Goal: Task Accomplishment & Management: Use online tool/utility

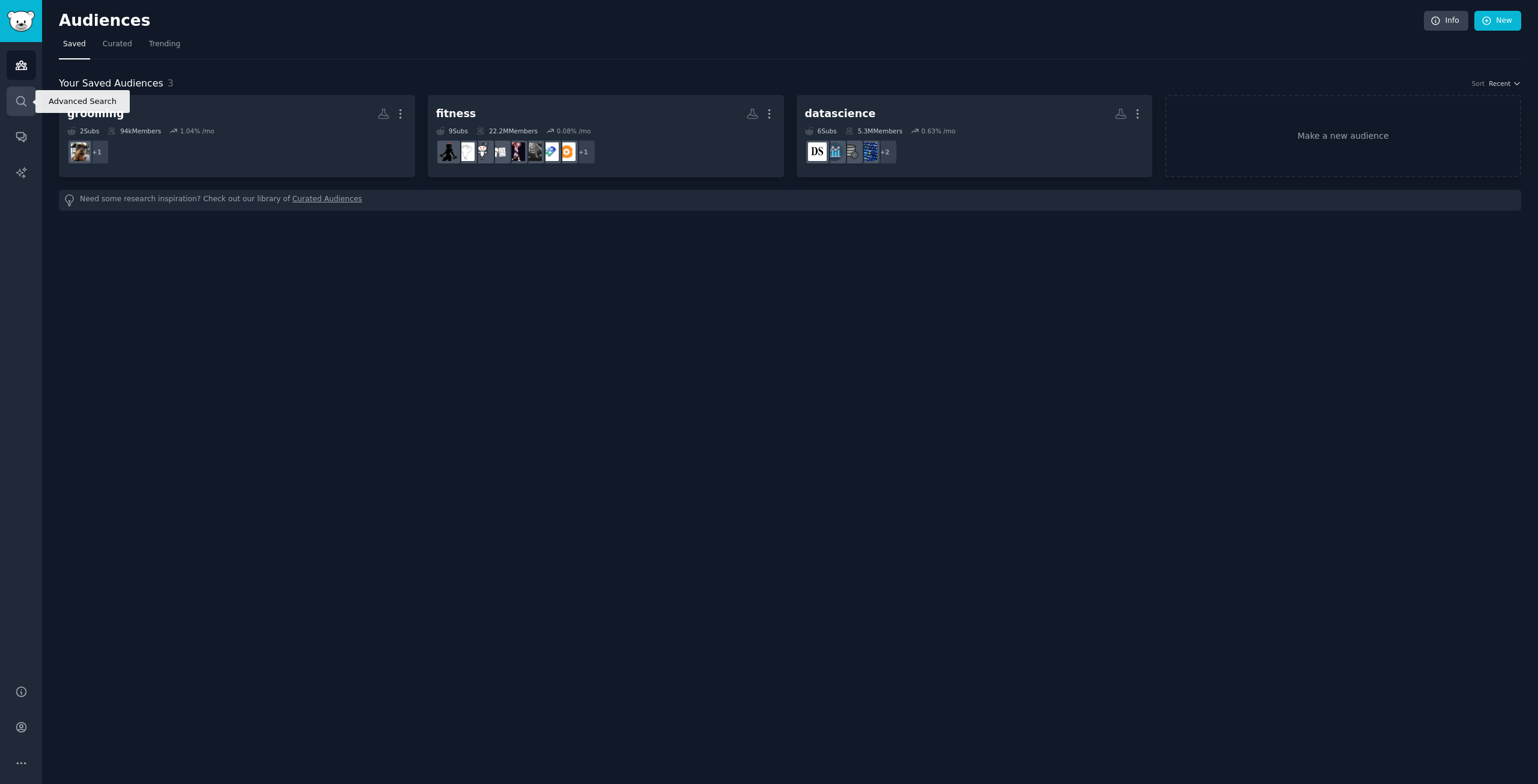
click at [29, 94] on link "Search" at bounding box center [21, 101] width 29 height 29
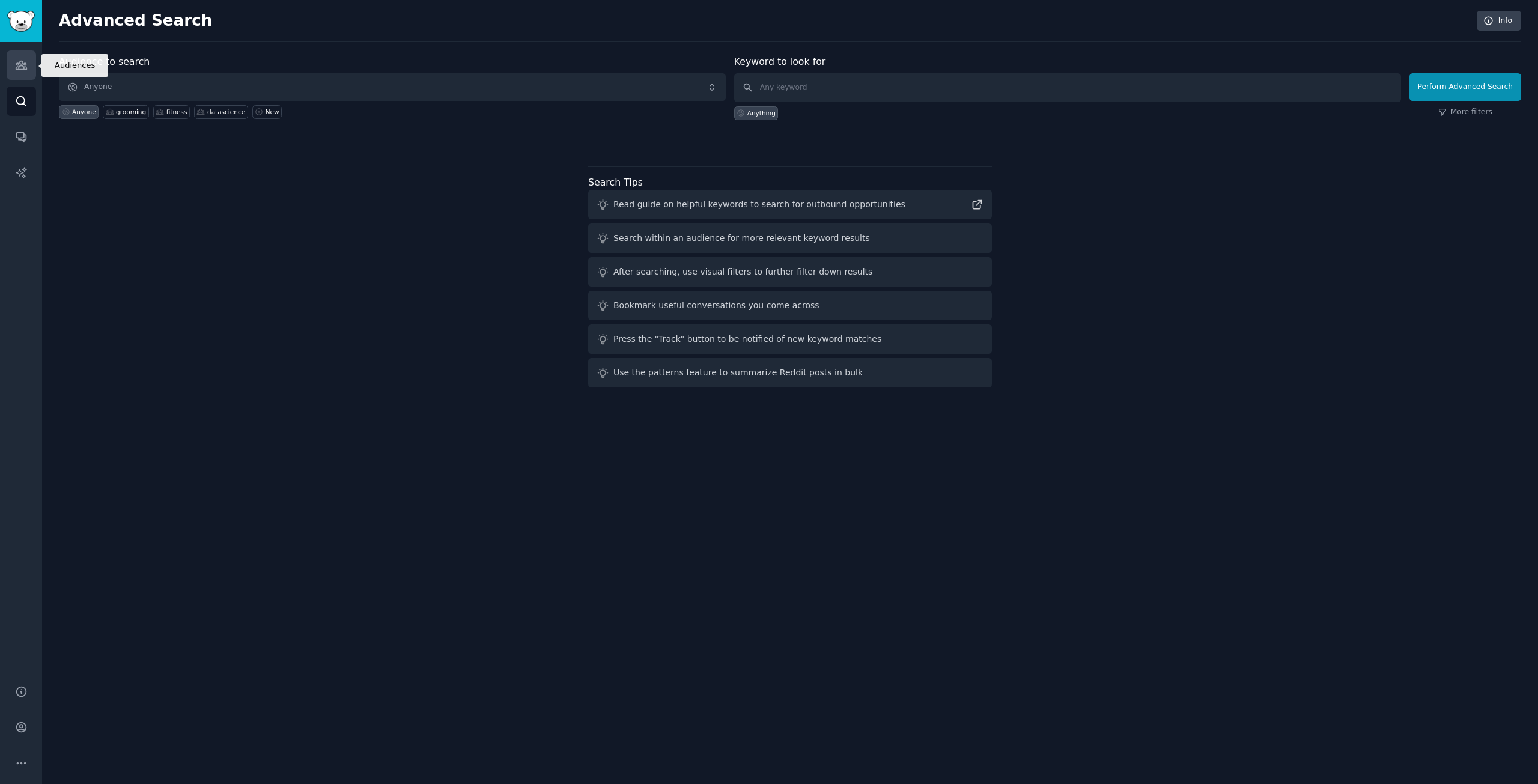
click at [18, 69] on icon "Sidebar" at bounding box center [20, 65] width 10 height 8
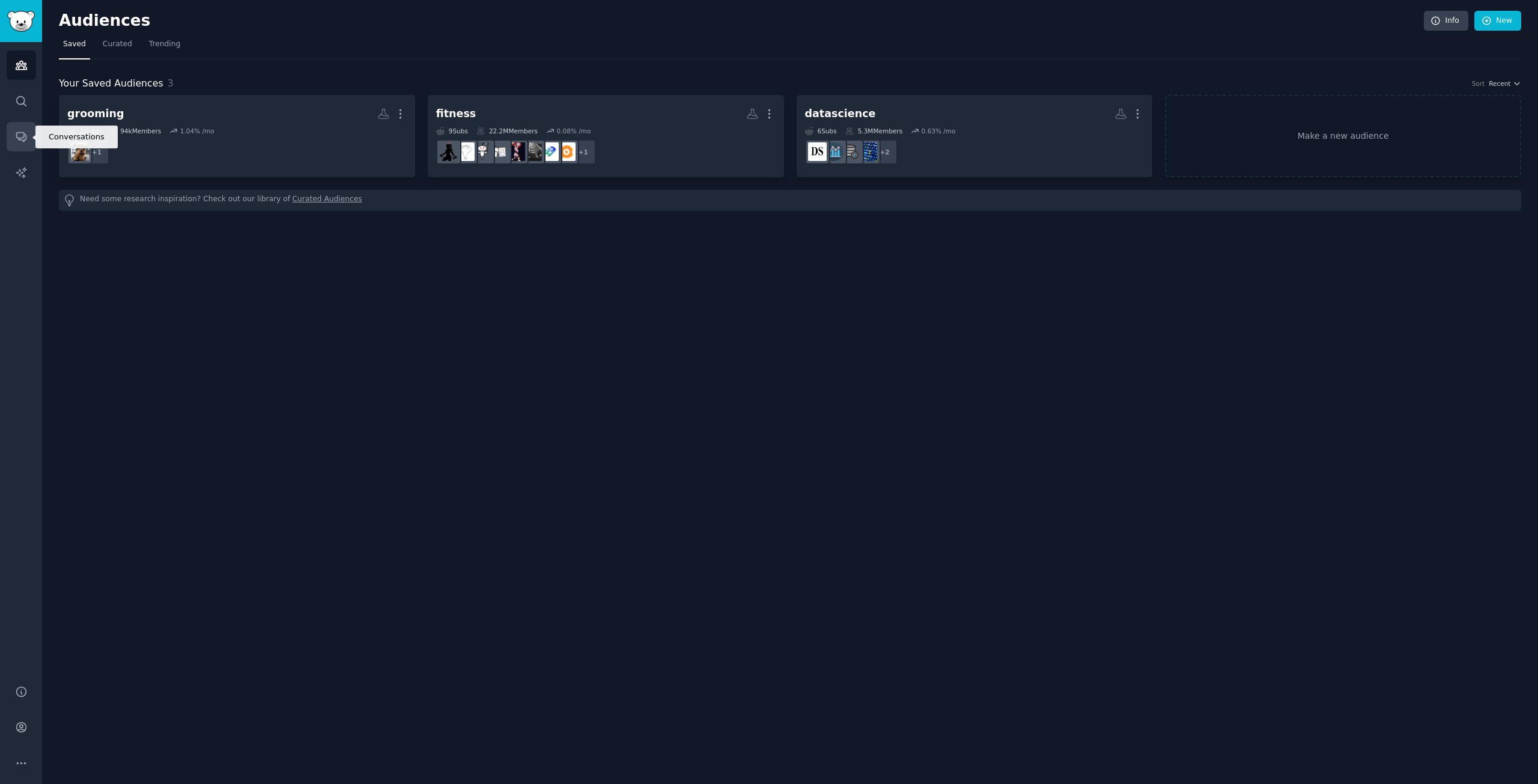
click at [27, 130] on link "Conversations" at bounding box center [21, 136] width 29 height 29
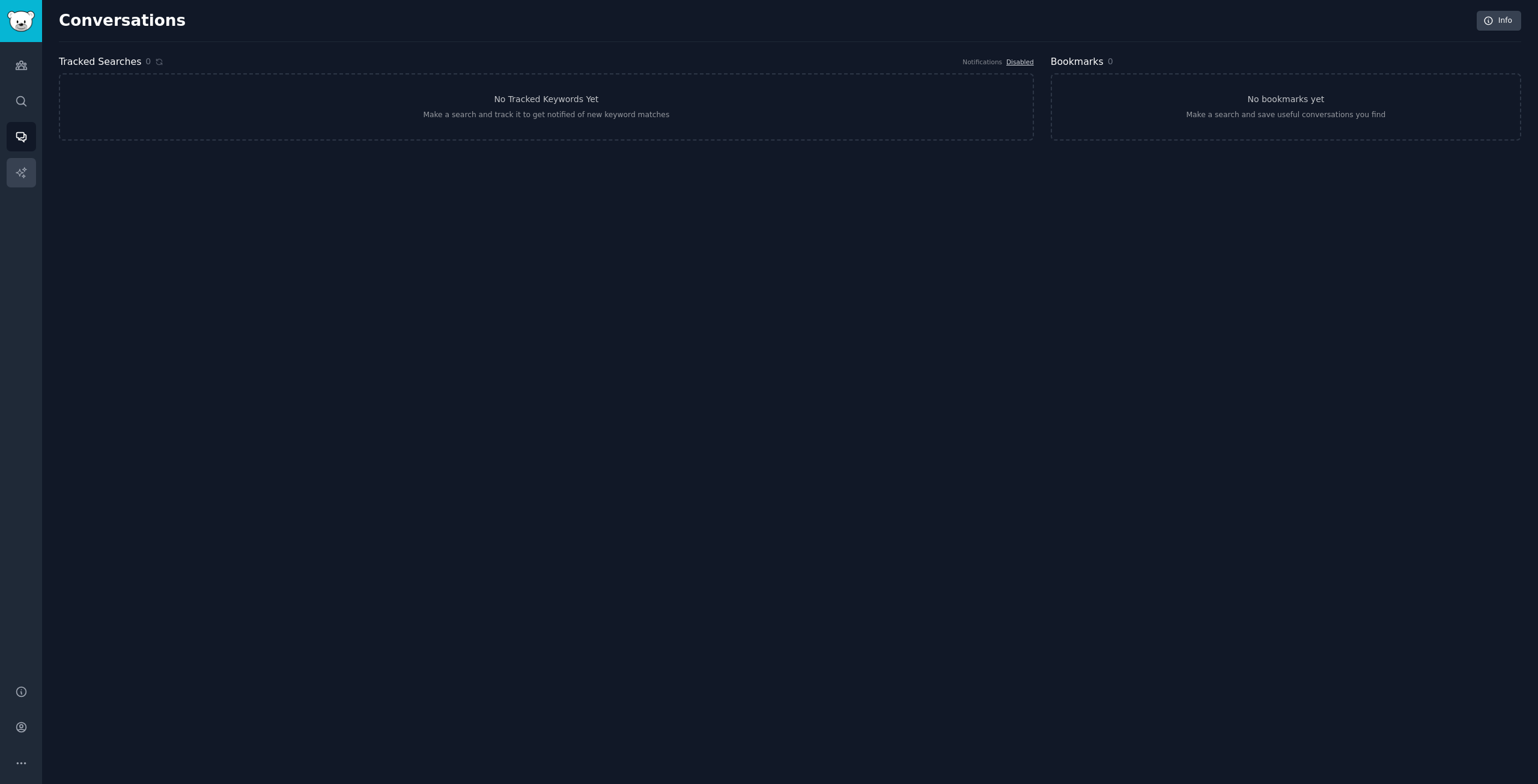
click at [14, 161] on link "AI Reports" at bounding box center [21, 173] width 29 height 29
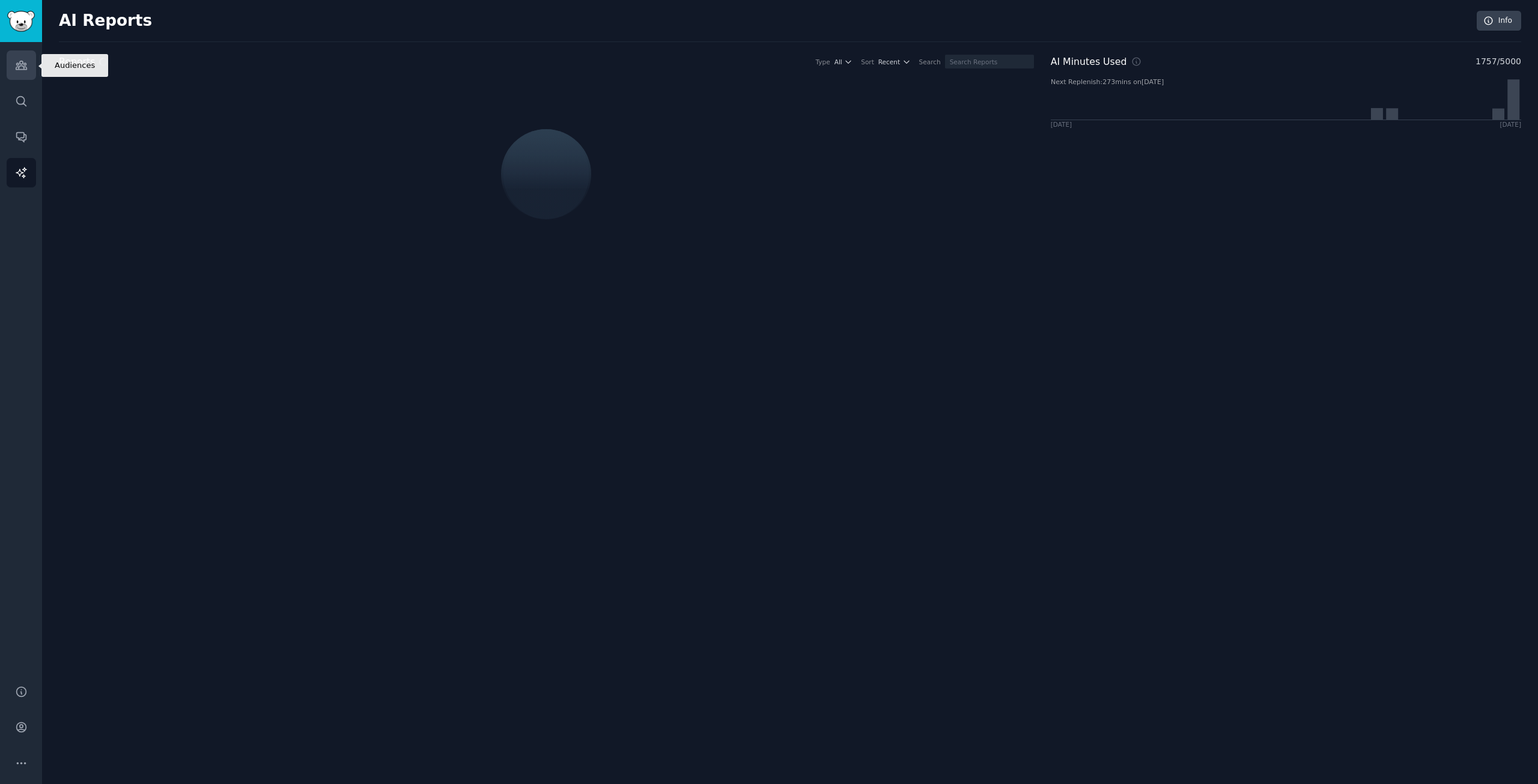
click at [12, 60] on link "Audiences" at bounding box center [21, 65] width 29 height 29
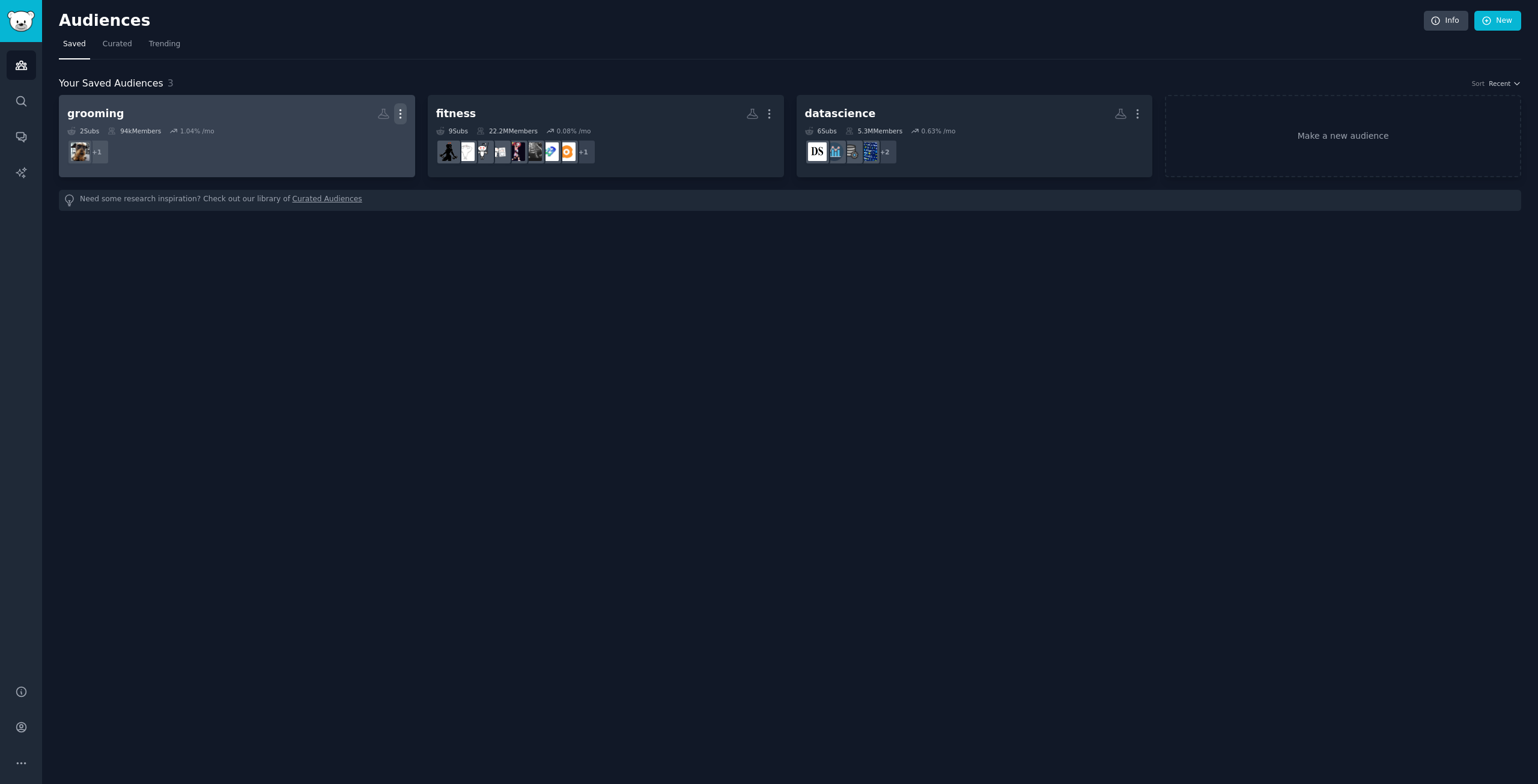
click at [401, 114] on icon "button" at bounding box center [400, 114] width 13 height 13
click at [366, 135] on p "Delete" at bounding box center [367, 140] width 27 height 13
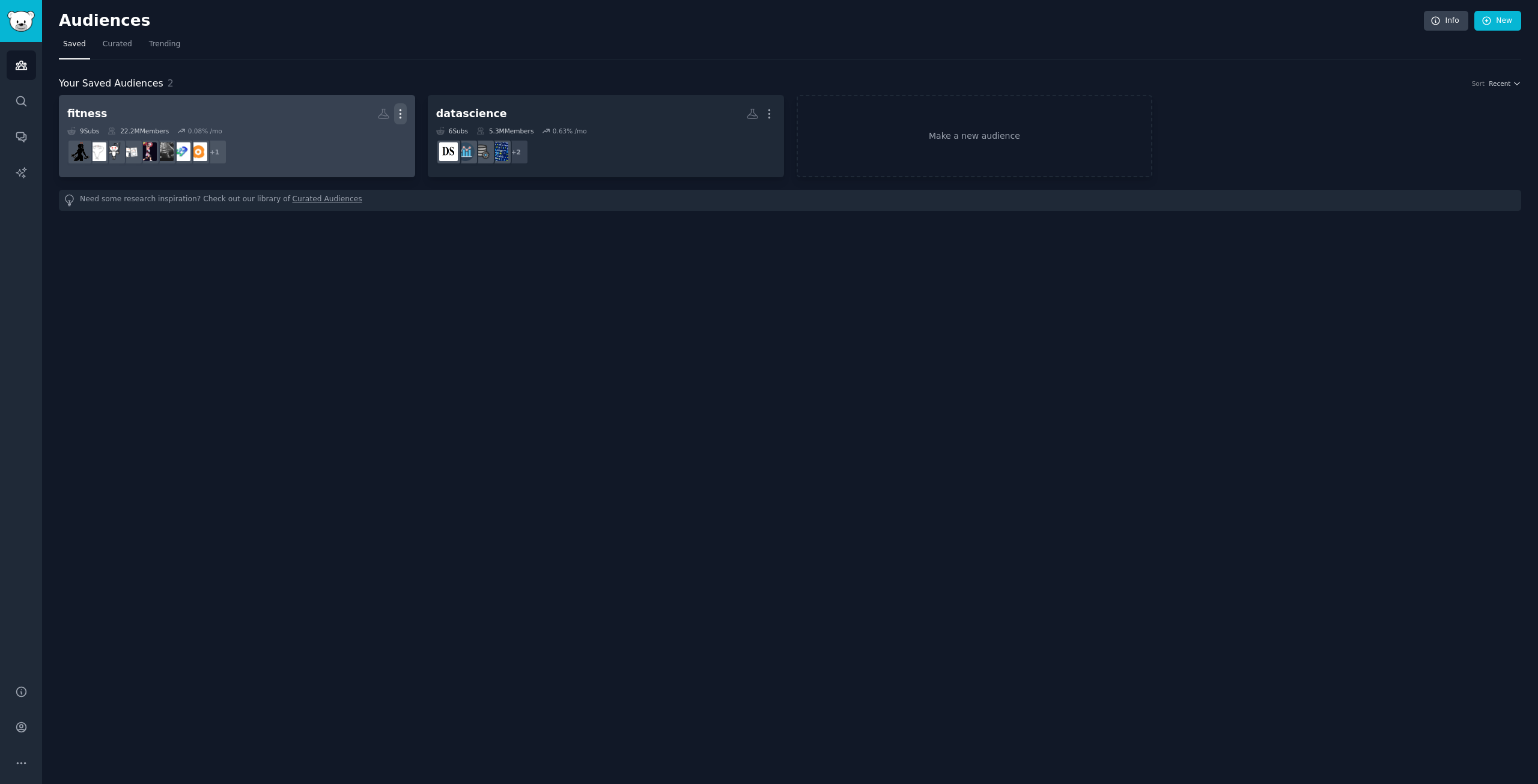
click at [404, 113] on icon "button" at bounding box center [400, 114] width 13 height 13
click at [364, 139] on p "Delete" at bounding box center [367, 140] width 27 height 13
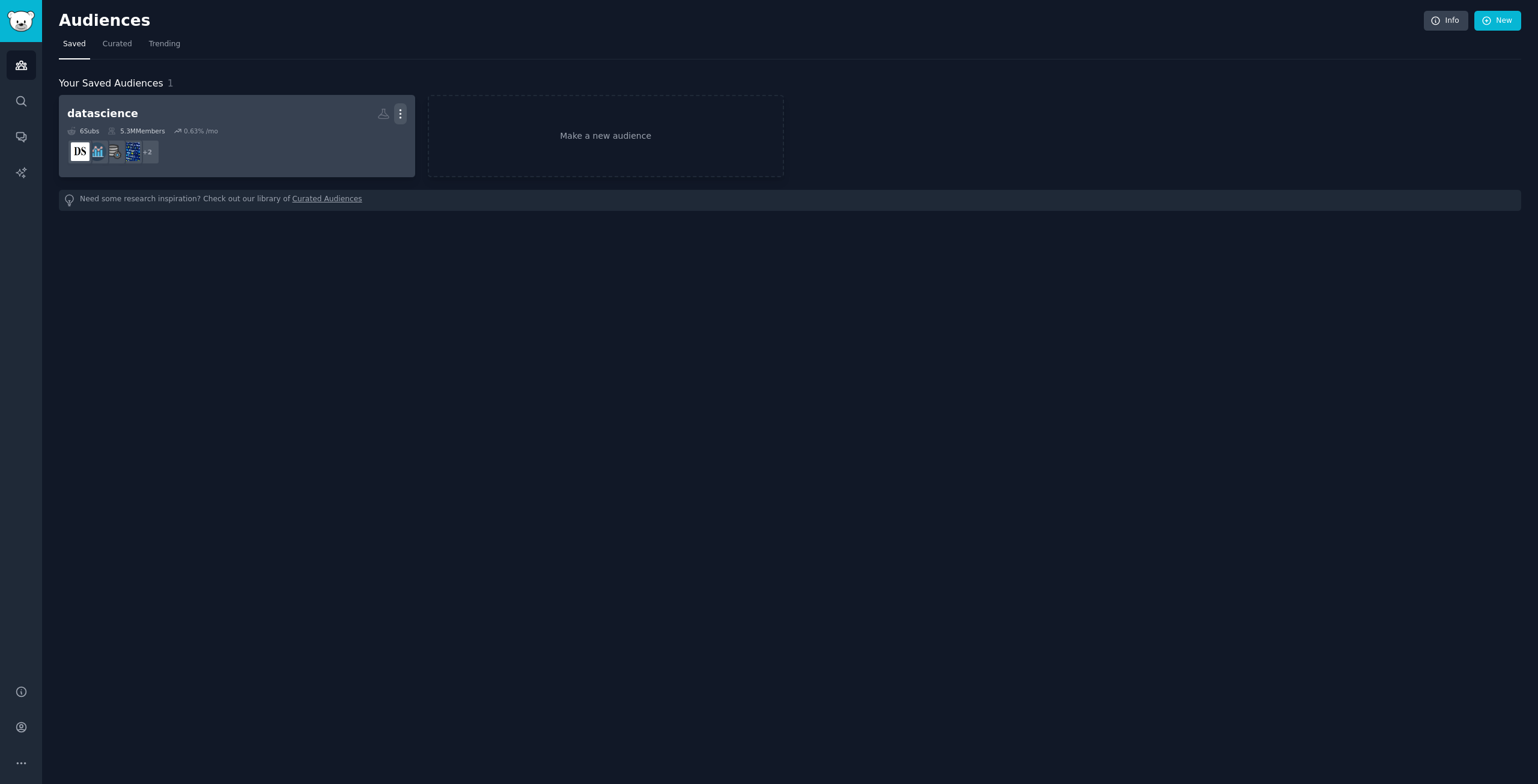
click at [404, 113] on icon "button" at bounding box center [400, 114] width 13 height 13
click at [302, 154] on dd "+ 2" at bounding box center [236, 152] width 340 height 34
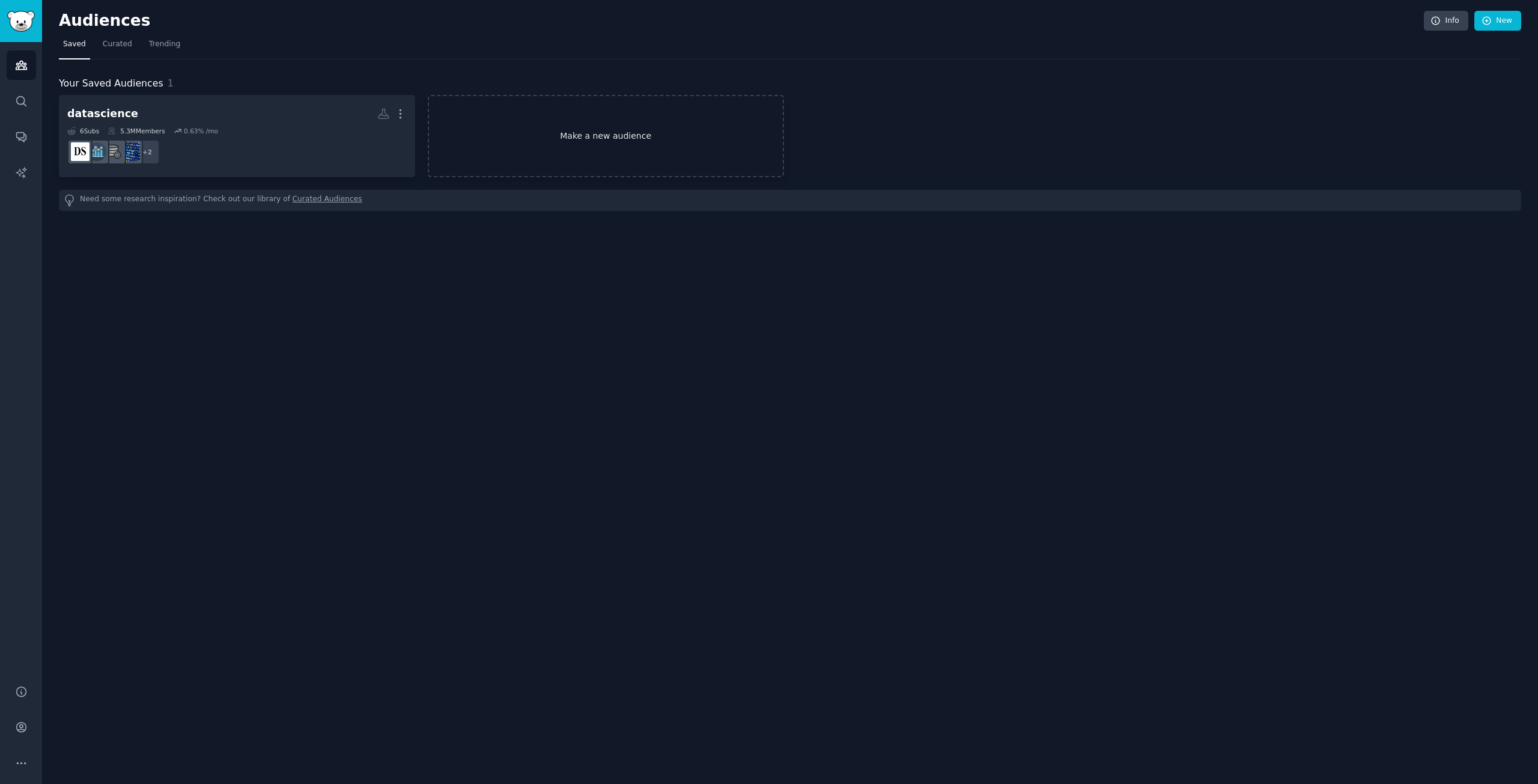
click at [584, 128] on link "Make a new audience" at bounding box center [605, 136] width 356 height 82
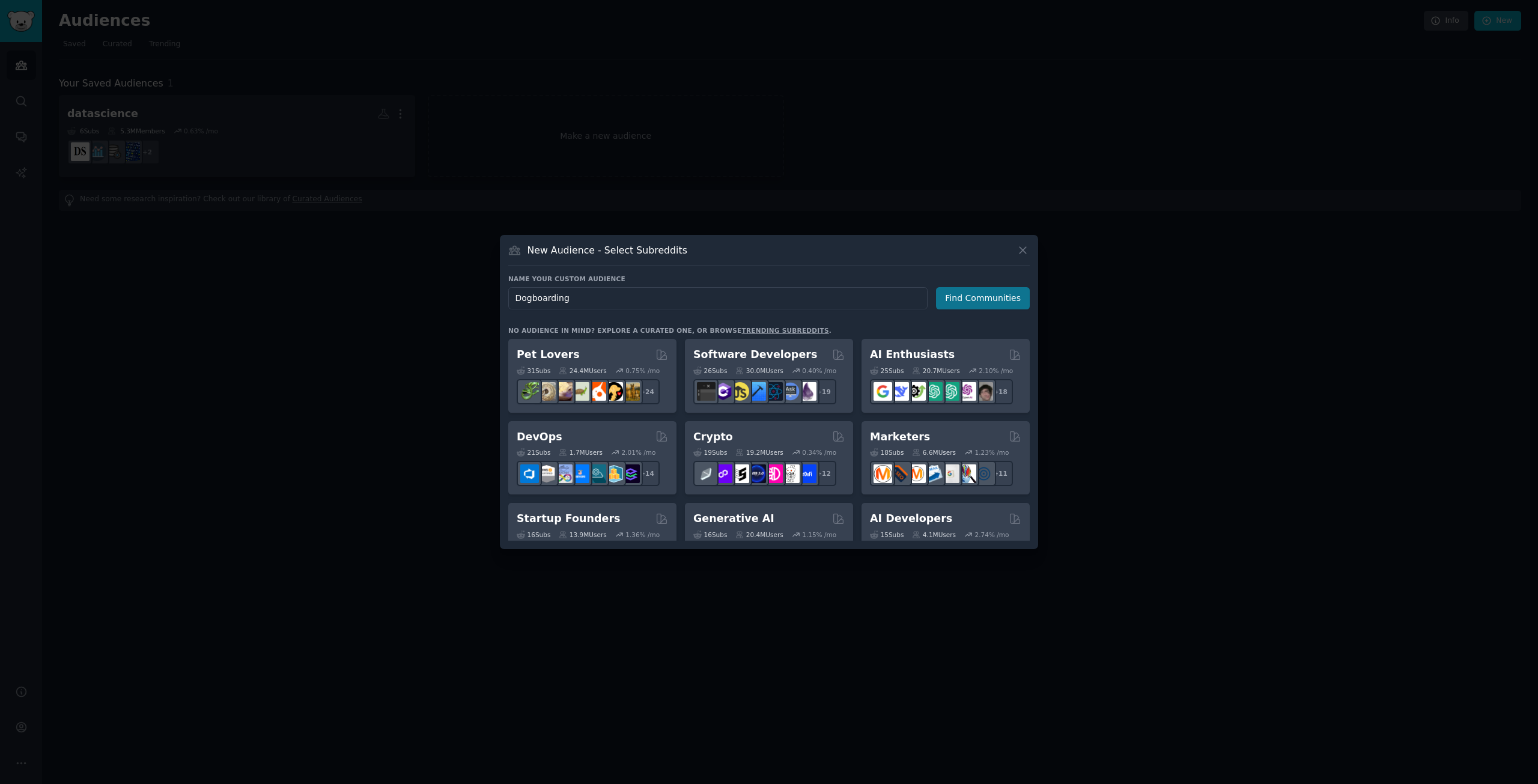
type input "Dogboarding"
click at [976, 299] on button "Find Communities" at bounding box center [983, 298] width 94 height 23
